Goal: Task Accomplishment & Management: Complete application form

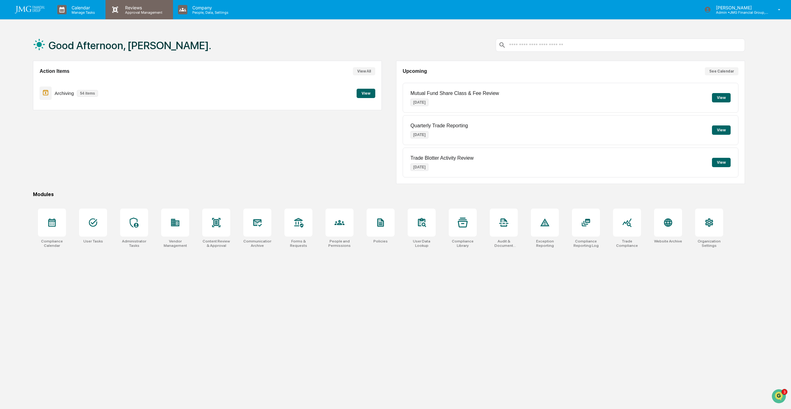
click at [155, 10] on p "Approval Management" at bounding box center [142, 12] width 45 height 4
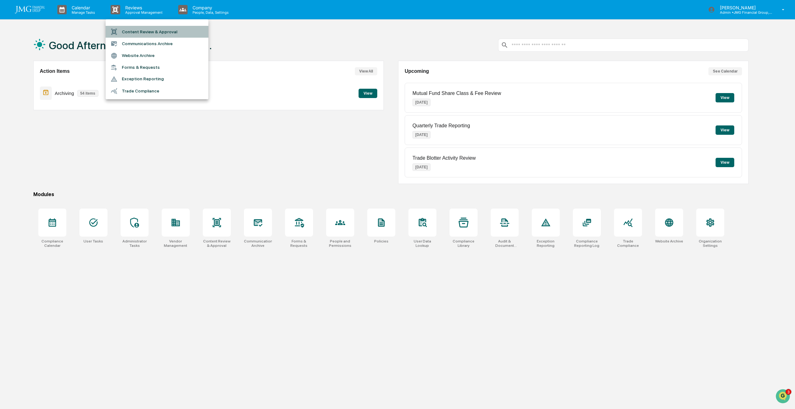
click at [148, 32] on li "Content Review & Approval" at bounding box center [157, 32] width 103 height 12
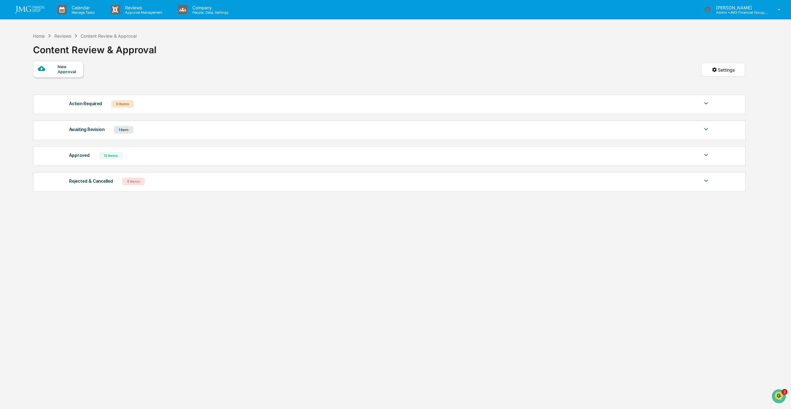
click at [69, 72] on div "New Approval" at bounding box center [68, 69] width 21 height 10
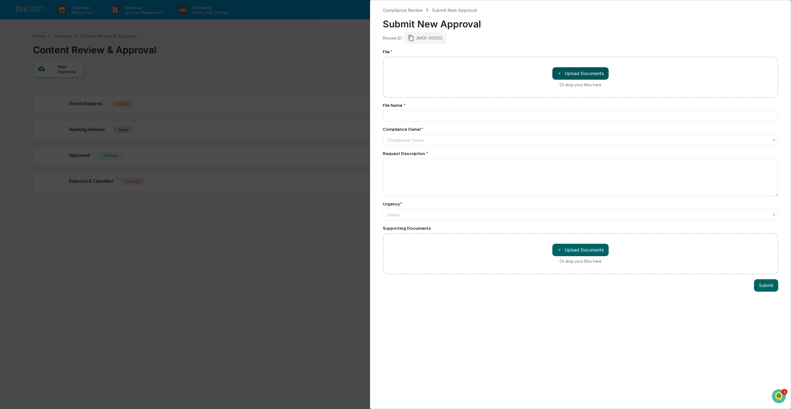
click at [580, 74] on button "＋ Upload Documents" at bounding box center [581, 73] width 56 height 12
type input "**********"
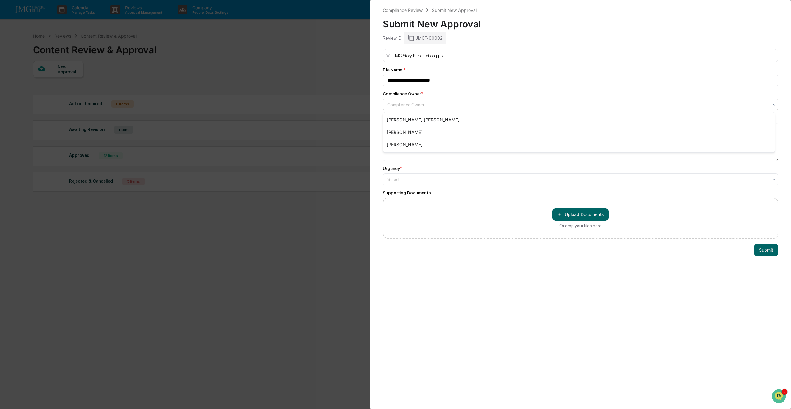
click at [422, 103] on div at bounding box center [578, 105] width 381 height 6
click at [411, 144] on div "[PERSON_NAME]" at bounding box center [579, 145] width 392 height 12
click at [411, 144] on textarea at bounding box center [581, 142] width 396 height 38
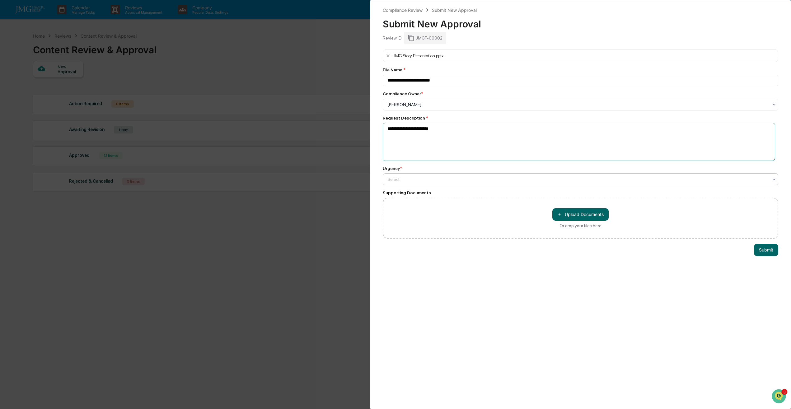
type textarea "**********"
click at [425, 178] on div at bounding box center [578, 179] width 381 height 6
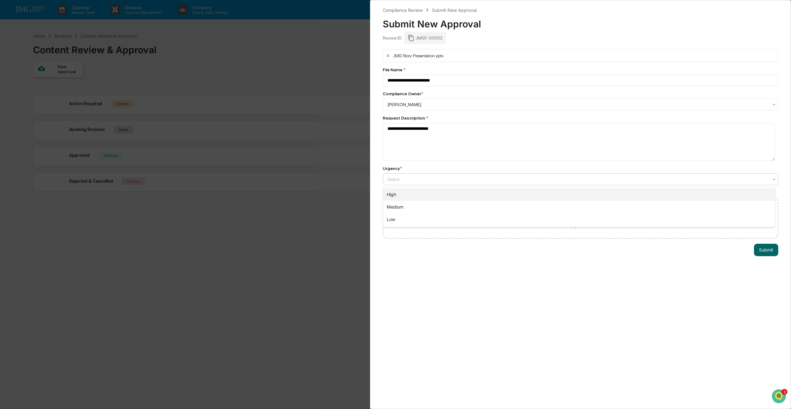
click at [419, 196] on div "High" at bounding box center [579, 194] width 392 height 12
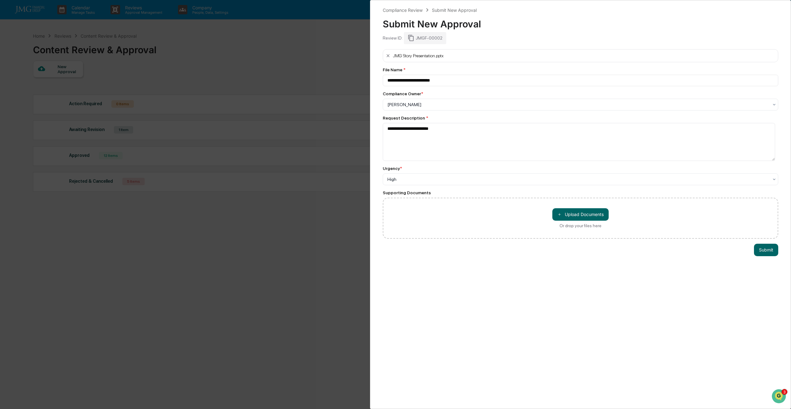
click at [616, 266] on div "**********" at bounding box center [580, 204] width 421 height 409
click at [759, 249] on button "Submit" at bounding box center [766, 250] width 24 height 12
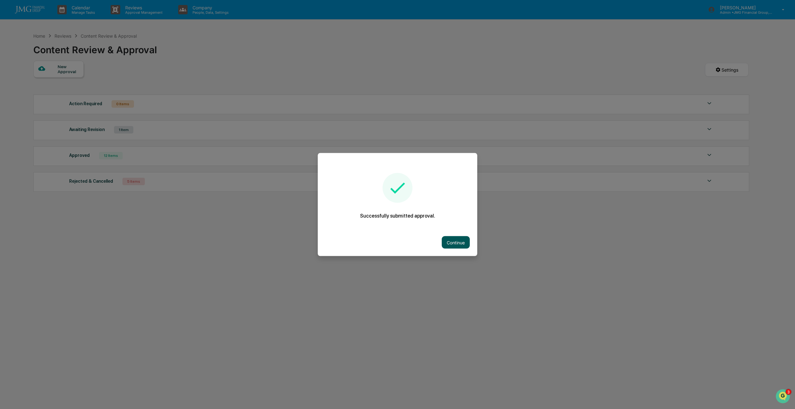
click at [456, 245] on button "Continue" at bounding box center [456, 242] width 28 height 12
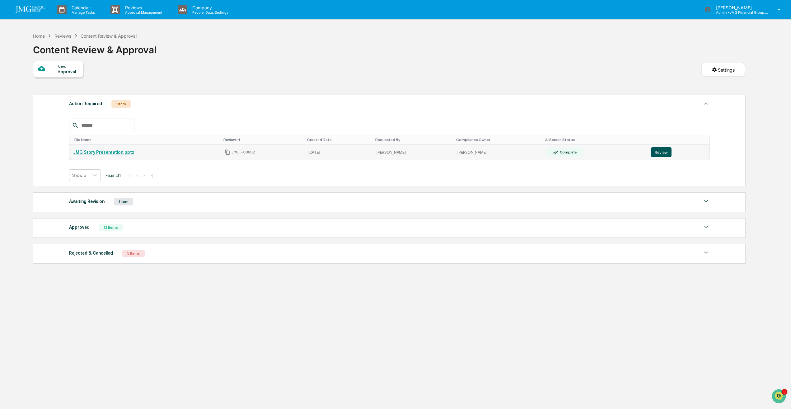
click at [656, 151] on button "Review" at bounding box center [661, 152] width 21 height 10
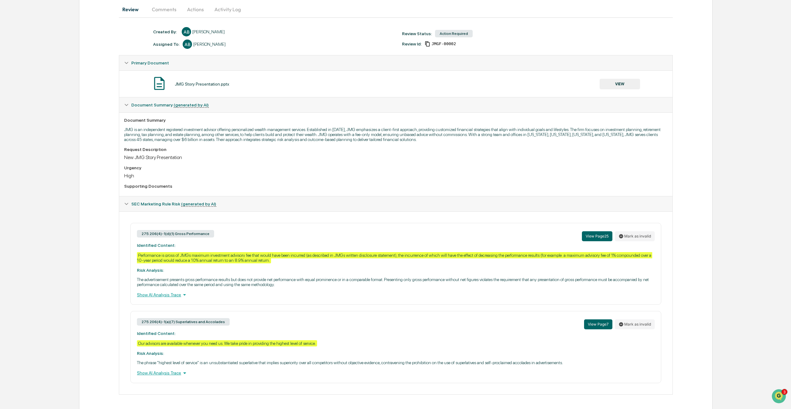
scroll to position [64, 0]
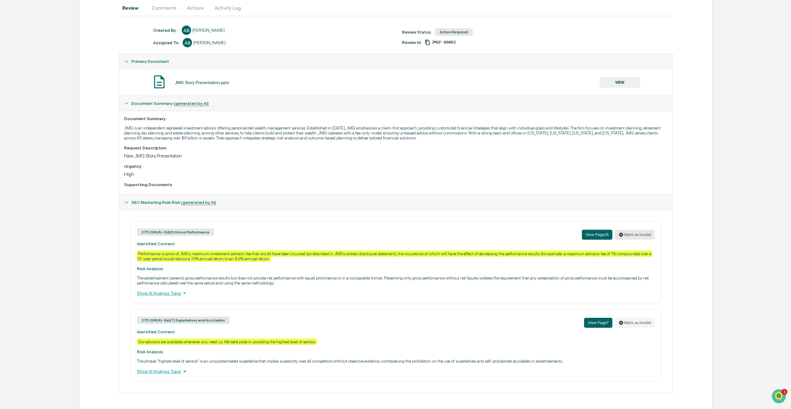
click at [633, 237] on button "Mark as invalid" at bounding box center [635, 235] width 40 height 10
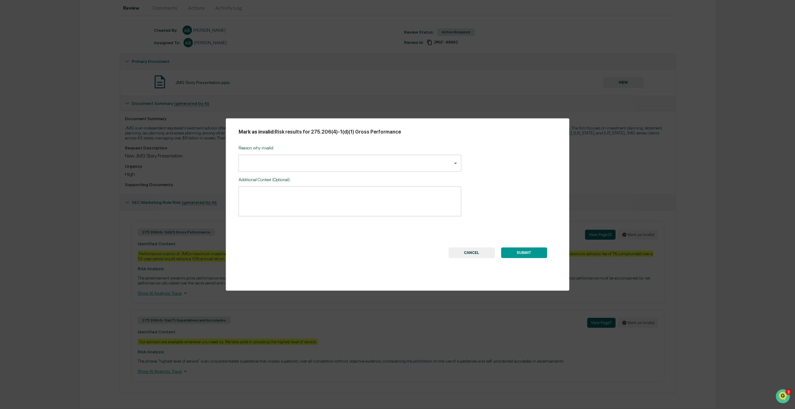
click at [418, 171] on body "Calendar Manage Tasks Reviews Approval Management Company People, Data, Setting…" at bounding box center [397, 172] width 795 height 473
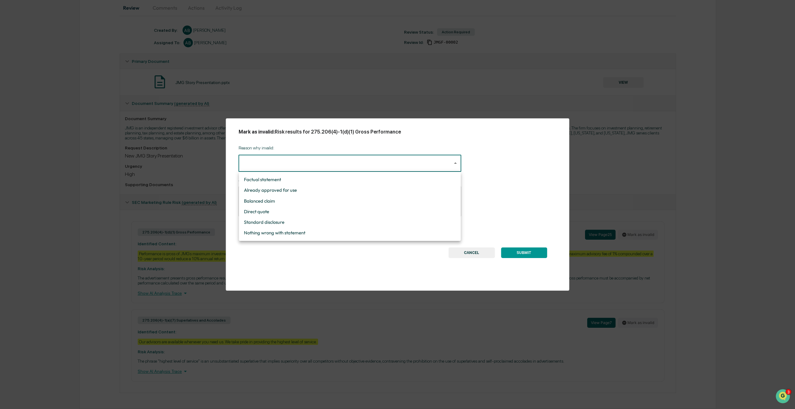
click at [384, 232] on li "Nothing wrong with statement" at bounding box center [350, 233] width 222 height 11
type input "**********"
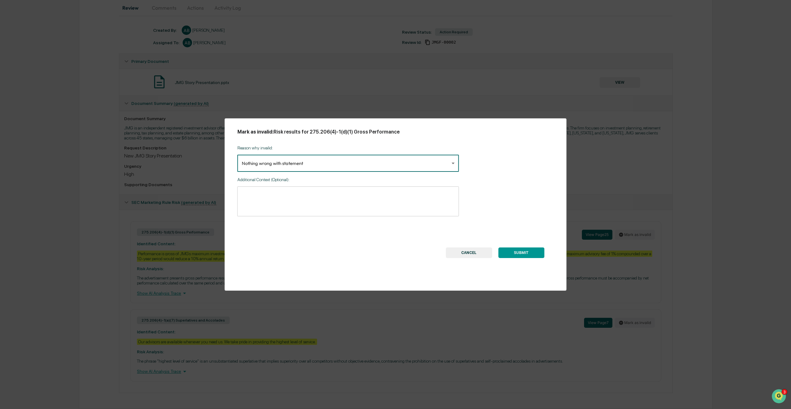
click at [381, 214] on div "* ​" at bounding box center [349, 202] width 222 height 30
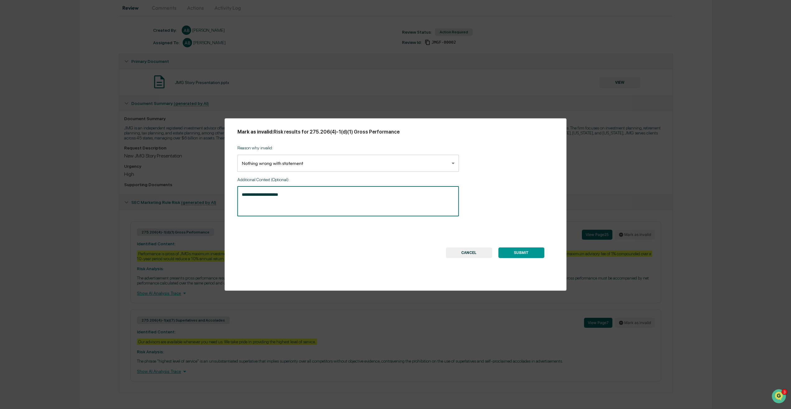
type textarea "**********"
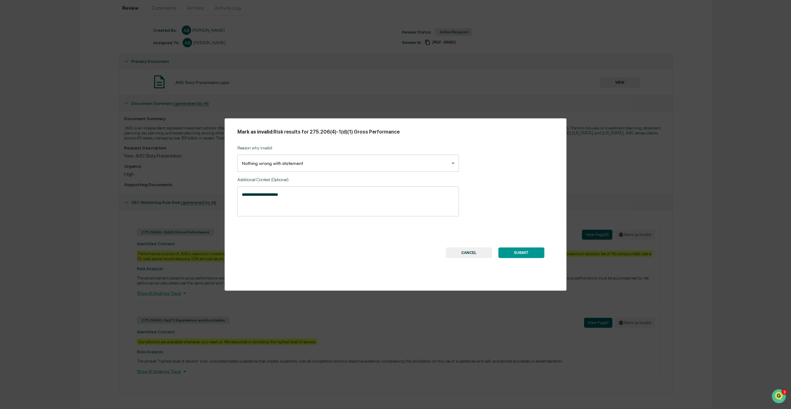
click at [530, 253] on button "SUBMIT" at bounding box center [521, 253] width 46 height 11
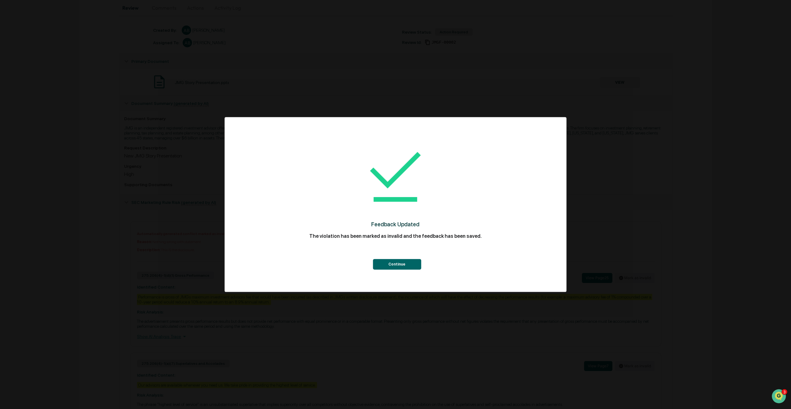
click at [408, 264] on button "Continue" at bounding box center [397, 264] width 48 height 11
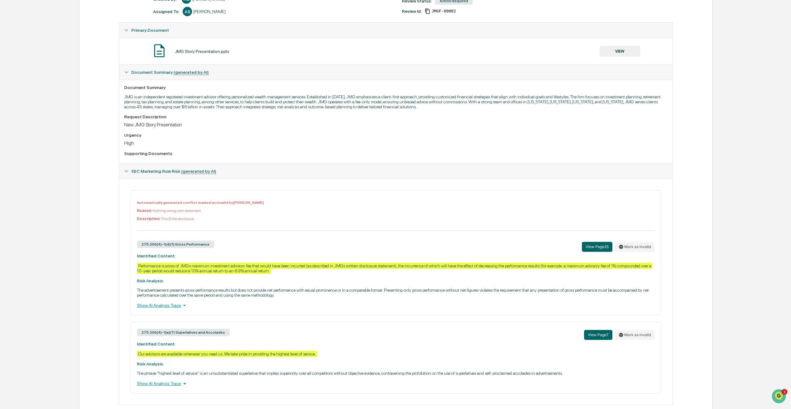
scroll to position [107, 0]
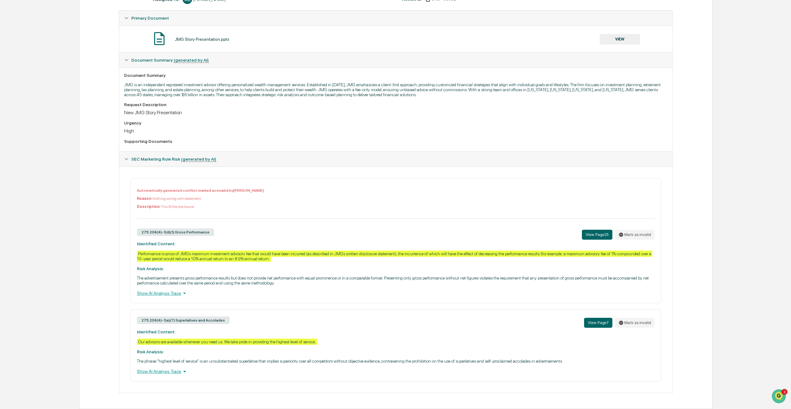
click at [457, 324] on div "275.206(4)-1(a)(7) Superlatives and Accolades View Page 7 Mark as invalid" at bounding box center [396, 322] width 518 height 13
click at [643, 324] on button "Mark as invalid" at bounding box center [635, 323] width 40 height 10
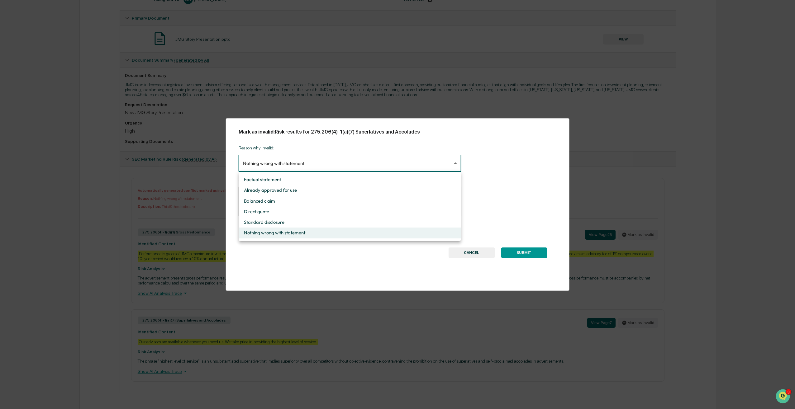
click at [427, 162] on body "Calendar Manage Tasks Reviews Approval Management Company People, Data, Setting…" at bounding box center [397, 151] width 795 height 516
click at [499, 178] on div at bounding box center [397, 204] width 795 height 409
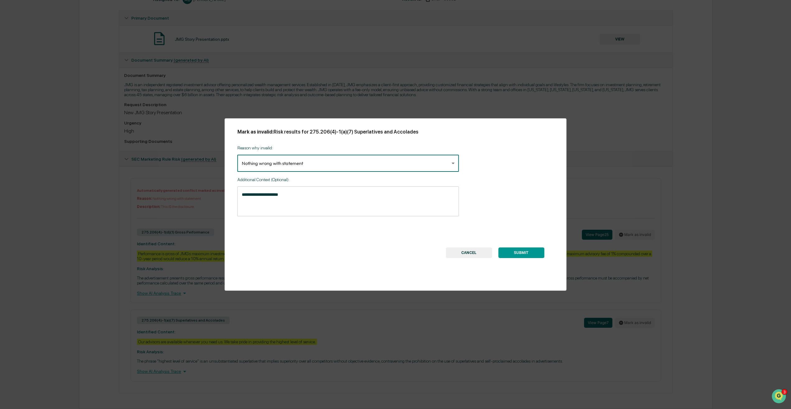
click at [476, 253] on button "CANCEL" at bounding box center [469, 253] width 46 height 11
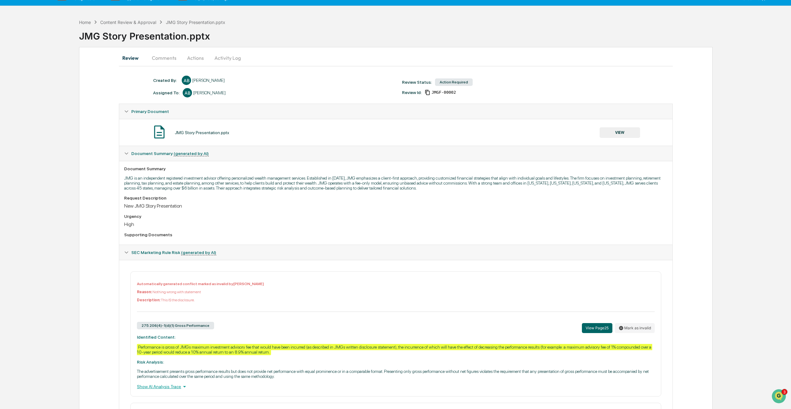
scroll to position [0, 0]
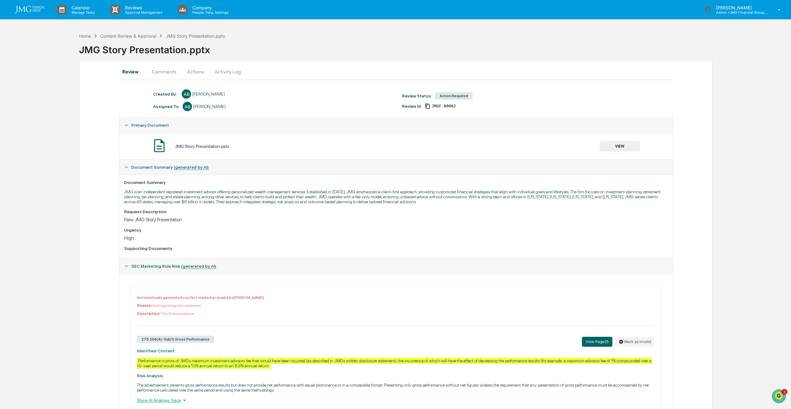
click at [172, 72] on button "Comments" at bounding box center [164, 71] width 35 height 15
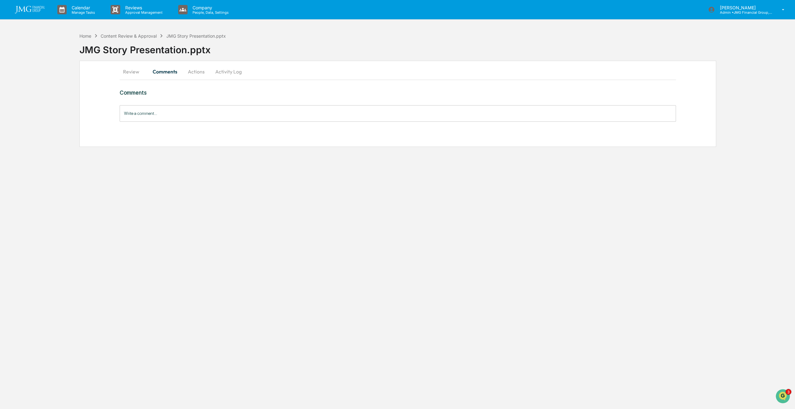
click at [201, 75] on button "Actions" at bounding box center [196, 71] width 28 height 15
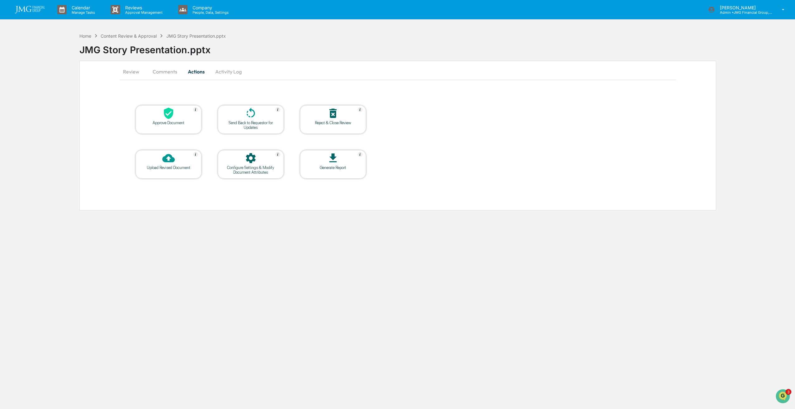
click at [172, 116] on icon at bounding box center [168, 113] width 12 height 12
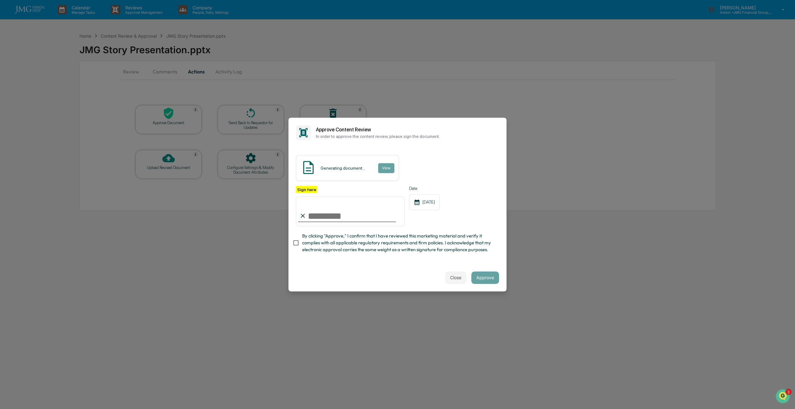
click at [375, 212] on input "Sign here" at bounding box center [350, 211] width 109 height 30
type input "**********"
click at [328, 241] on span "By clicking "Approve," I confirm that I have reviewed this marketing material a…" at bounding box center [398, 243] width 192 height 21
click at [379, 213] on input "**********" at bounding box center [350, 211] width 109 height 30
click at [369, 263] on div "**********" at bounding box center [397, 206] width 218 height 116
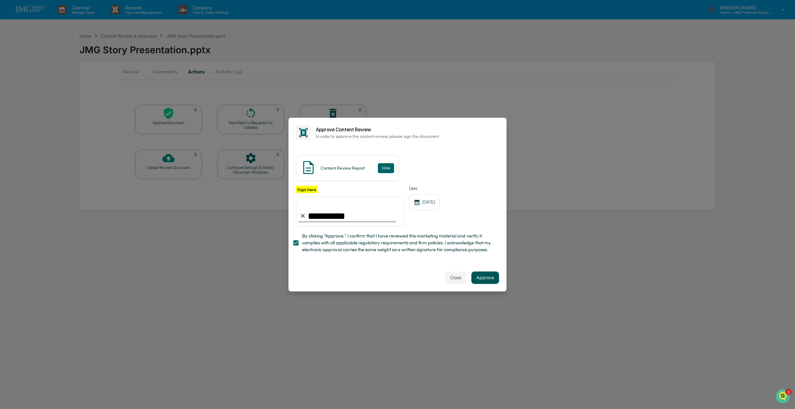
click at [483, 281] on button "Approve" at bounding box center [485, 278] width 28 height 12
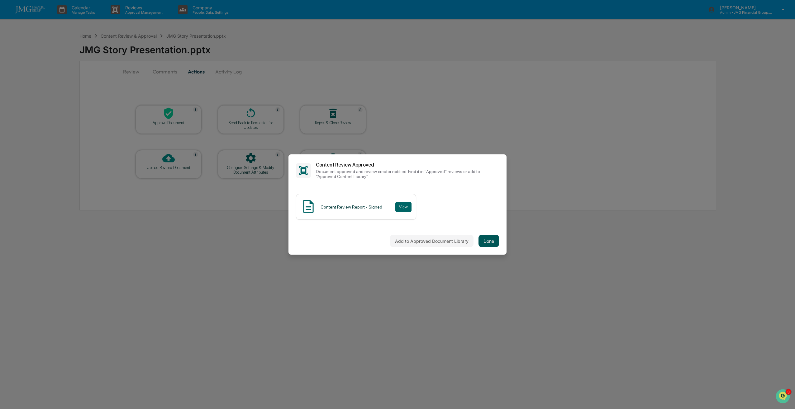
click at [486, 240] on button "Done" at bounding box center [488, 241] width 21 height 12
